Goal: Register for event/course

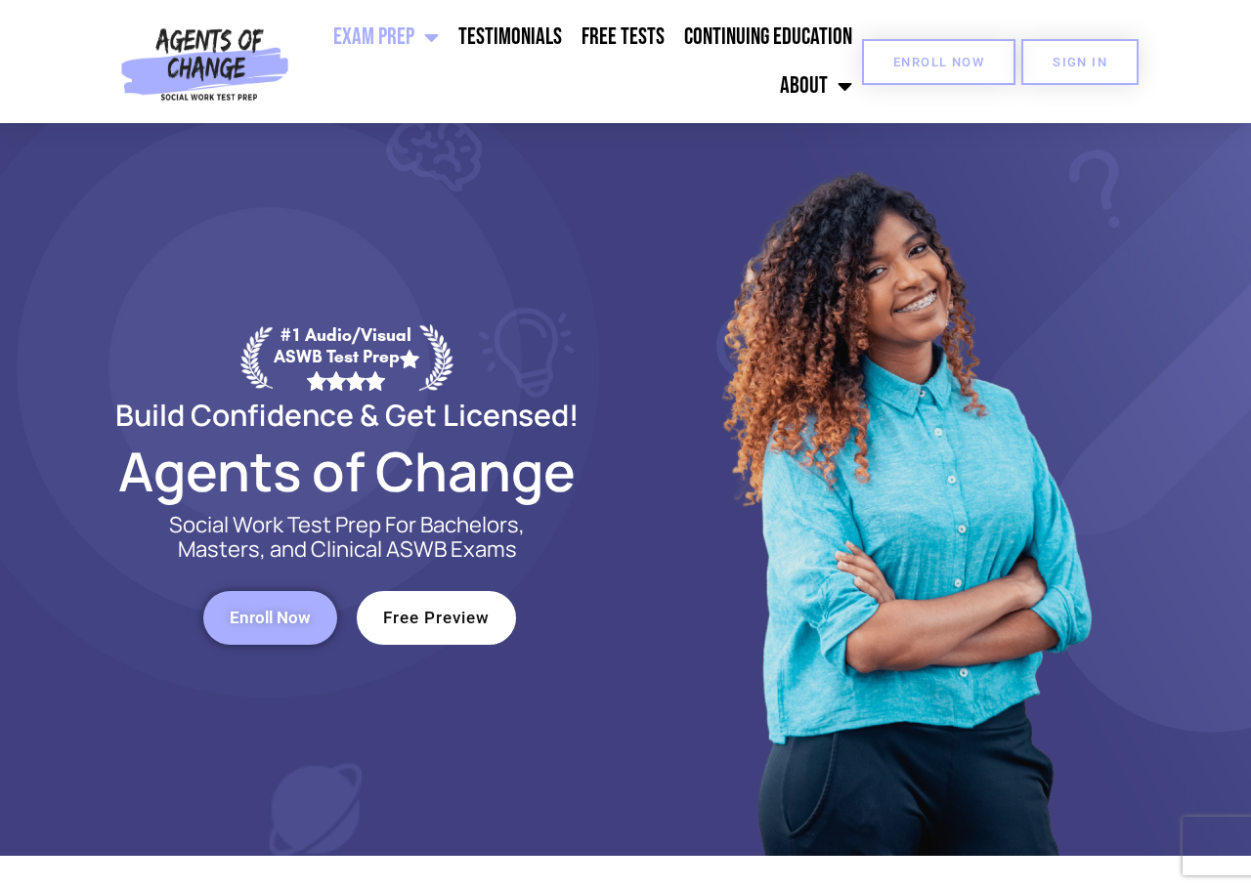
click at [980, 63] on span "Enroll Now" at bounding box center [938, 62] width 91 height 13
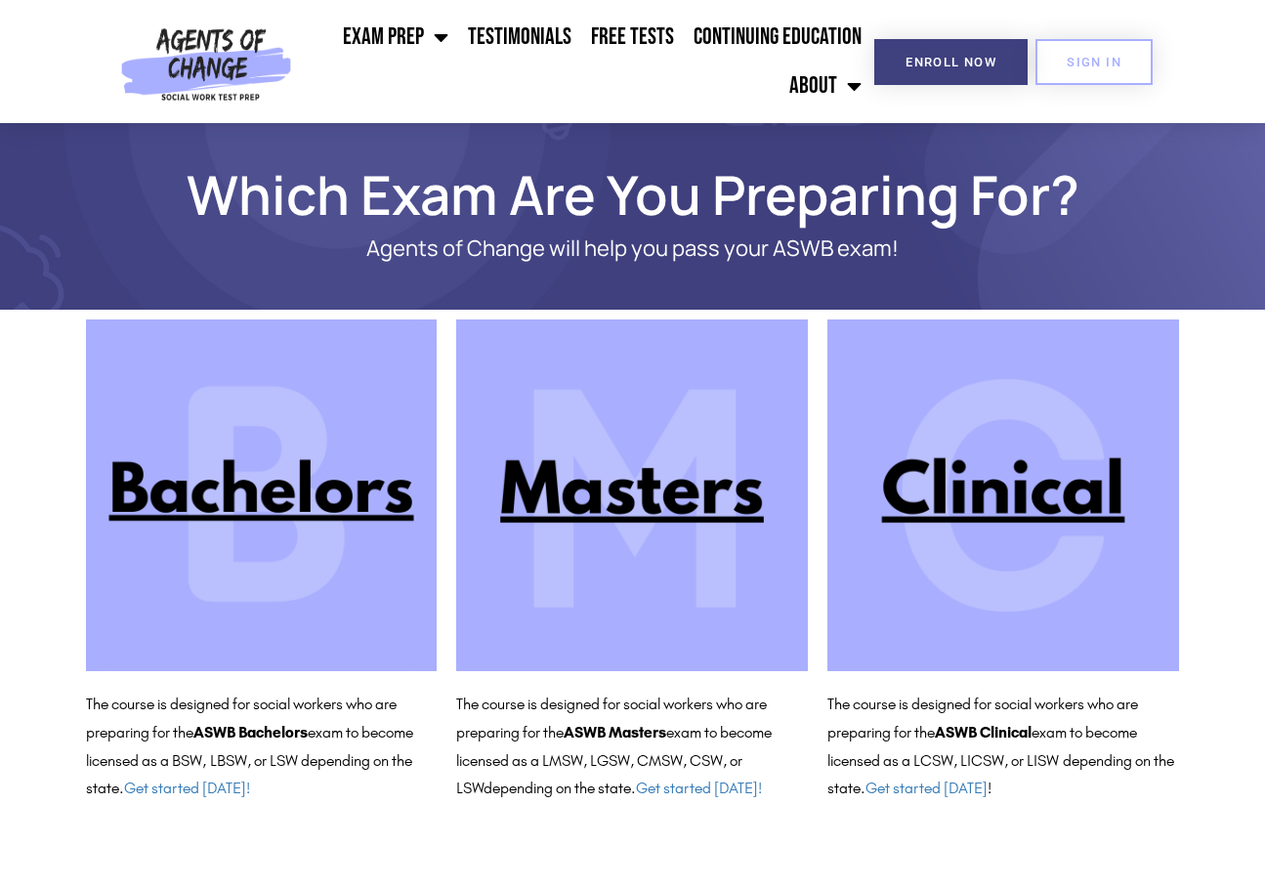
click at [680, 512] on img at bounding box center [632, 496] width 352 height 352
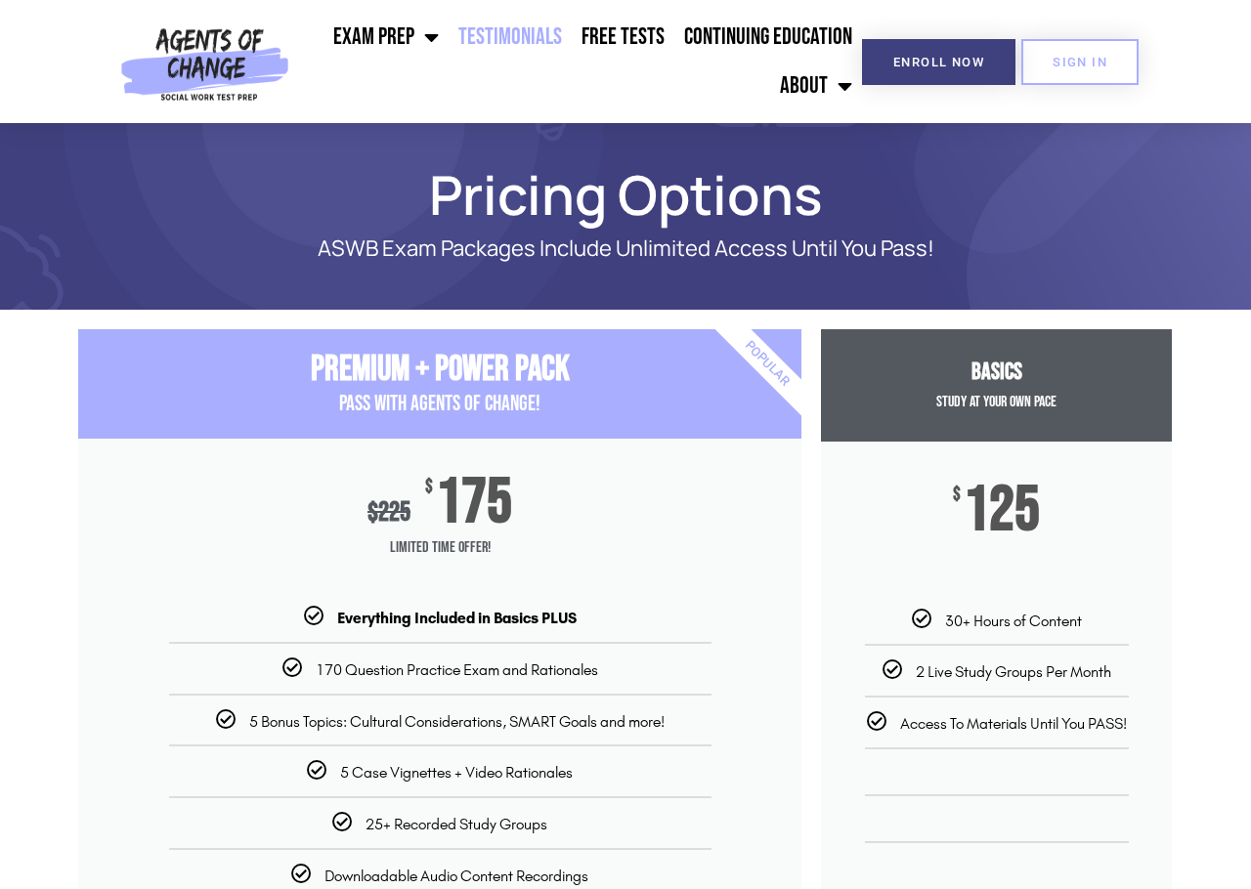
click at [520, 37] on link "Testimonials" at bounding box center [510, 37] width 123 height 49
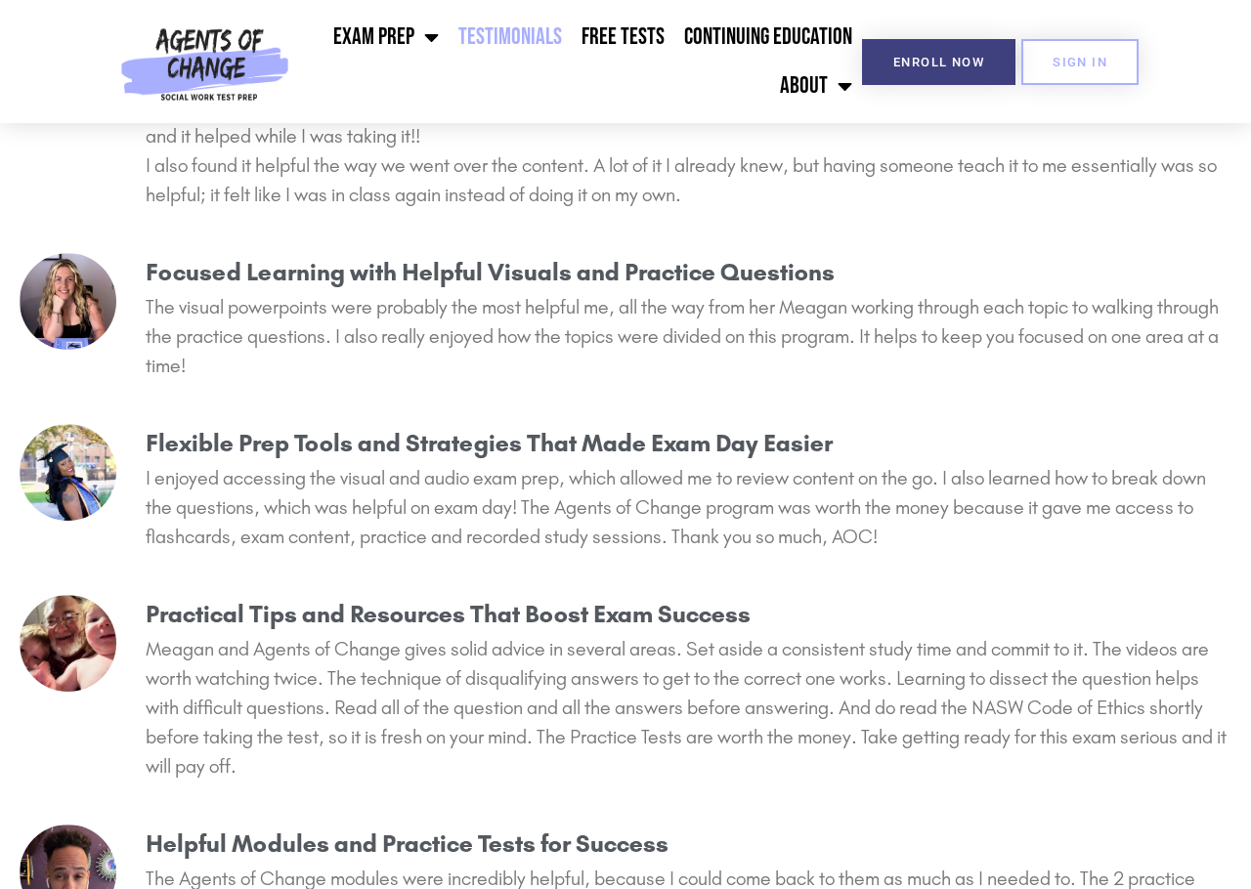
scroll to position [5179, 0]
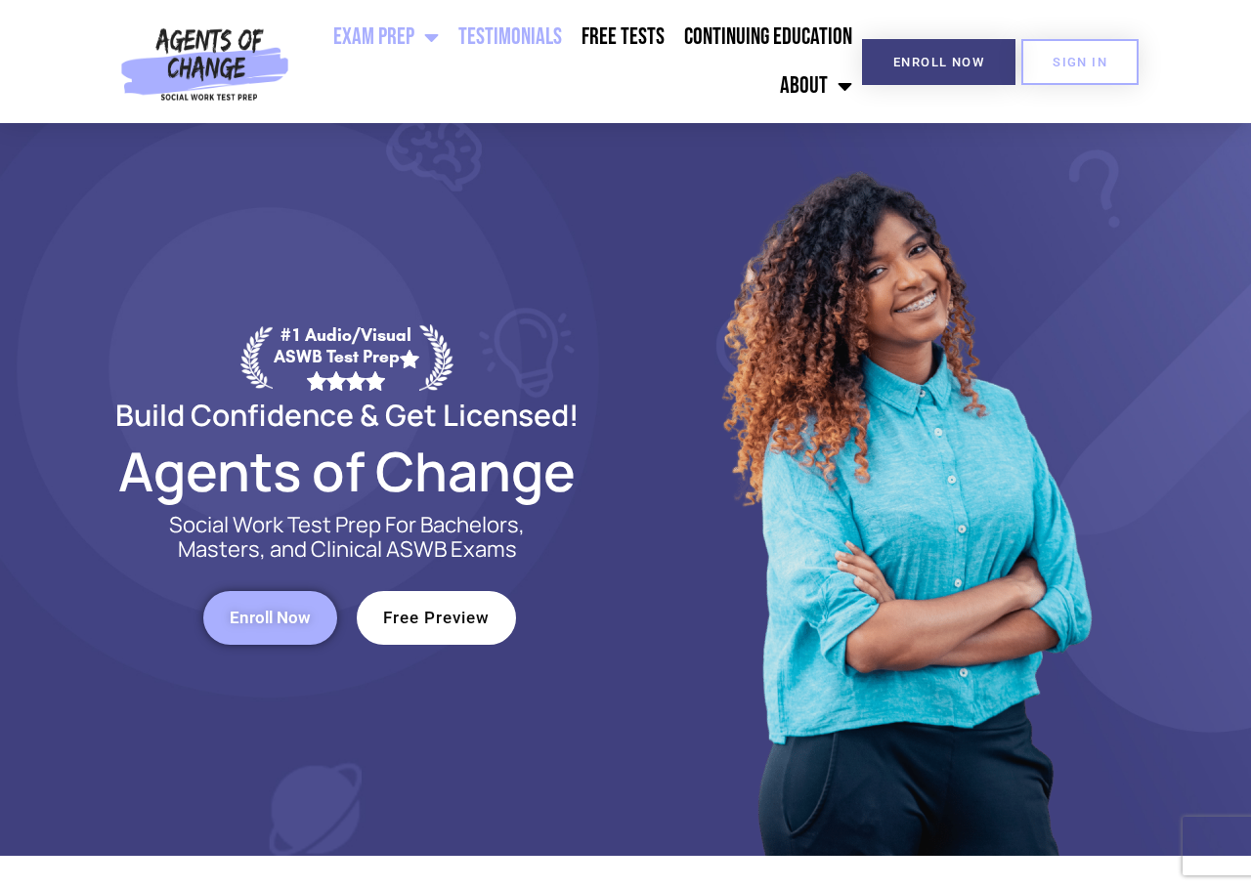
click at [536, 40] on link "Testimonials" at bounding box center [510, 37] width 123 height 49
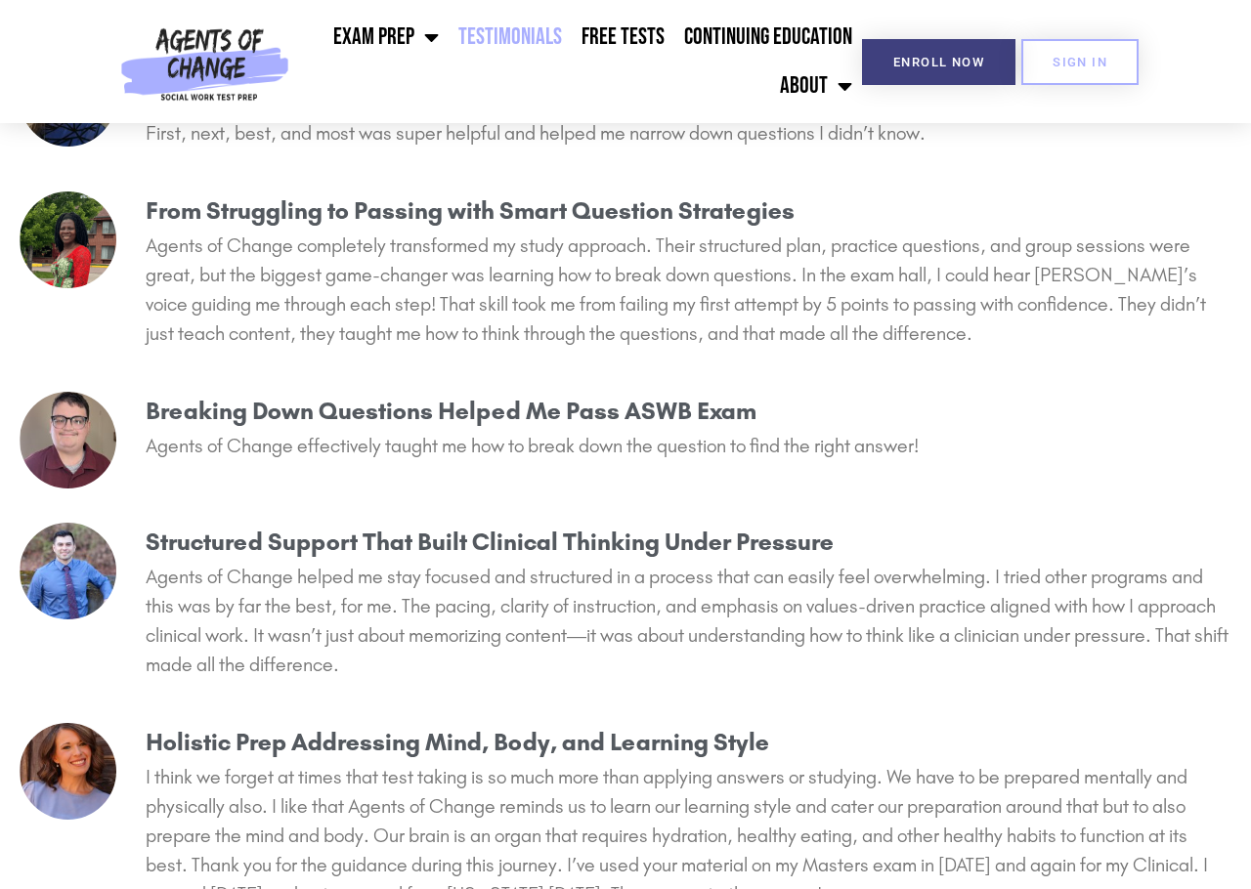
scroll to position [2247, 0]
